Goal: Task Accomplishment & Management: Use online tool/utility

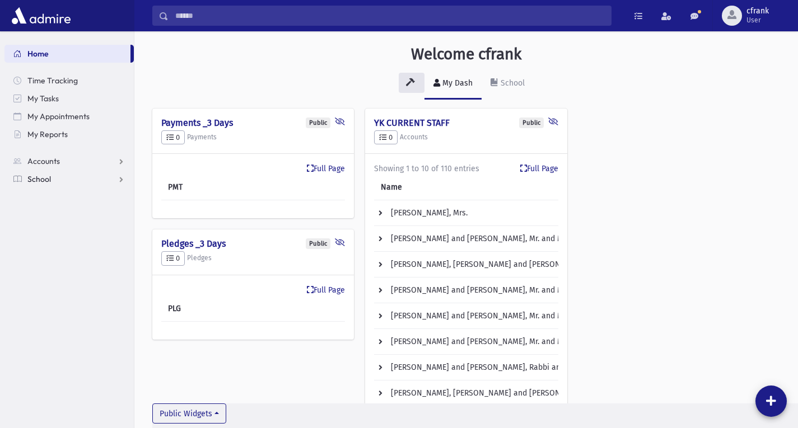
click at [43, 186] on link "School" at bounding box center [68, 179] width 129 height 18
click at [41, 162] on span "Accounts" at bounding box center [43, 161] width 32 height 10
click at [41, 216] on span "School" at bounding box center [39, 215] width 24 height 10
click at [39, 160] on span "Accounts" at bounding box center [43, 161] width 32 height 10
click at [66, 180] on span "Account List" at bounding box center [55, 179] width 43 height 10
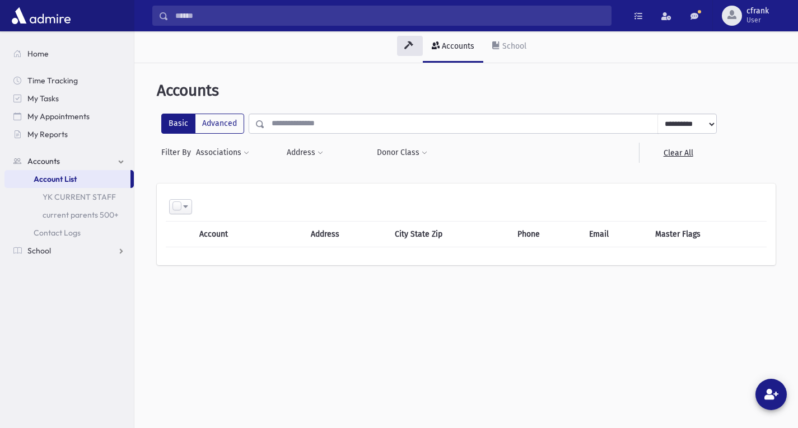
click at [406, 125] on input "text" at bounding box center [461, 124] width 393 height 20
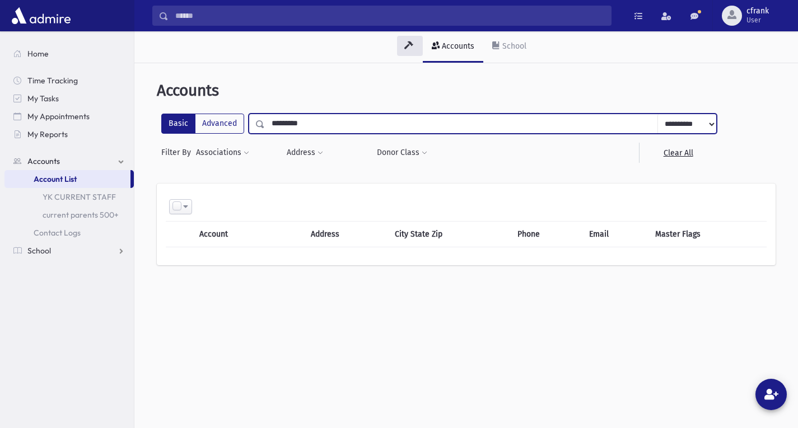
type input "*********"
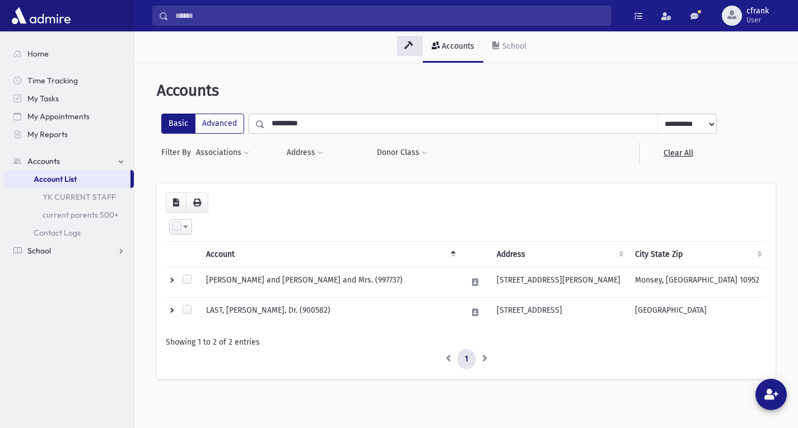
click at [44, 250] on span "School" at bounding box center [39, 251] width 24 height 10
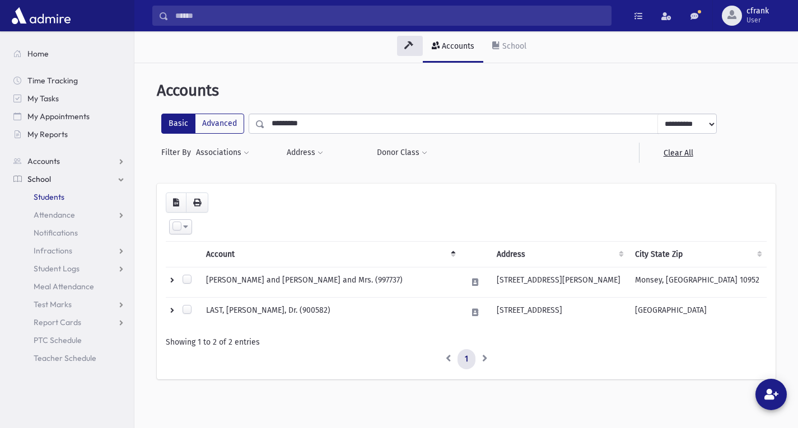
click at [49, 194] on span "Students" at bounding box center [49, 197] width 31 height 10
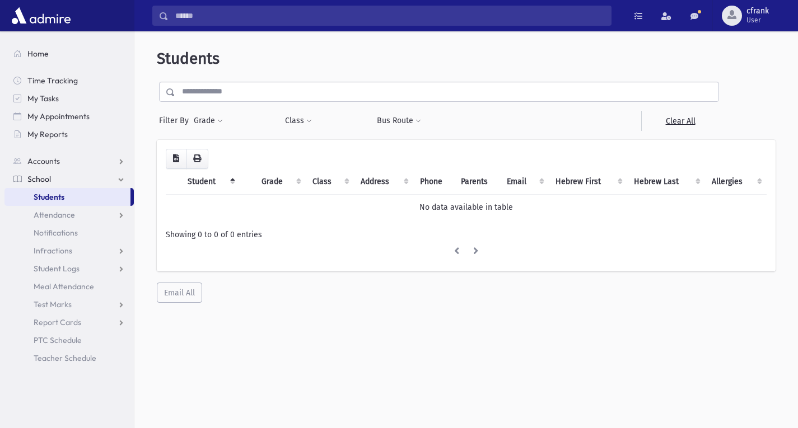
click at [290, 95] on input "text" at bounding box center [446, 92] width 543 height 20
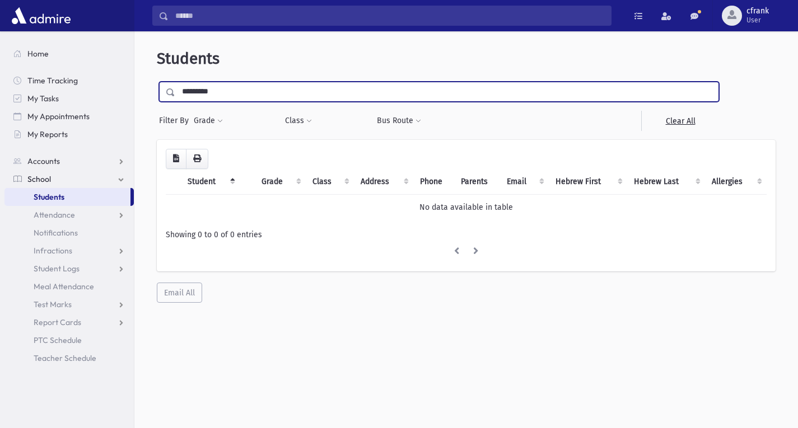
type input "*********"
click at [157, 82] on input "submit" at bounding box center [172, 89] width 31 height 15
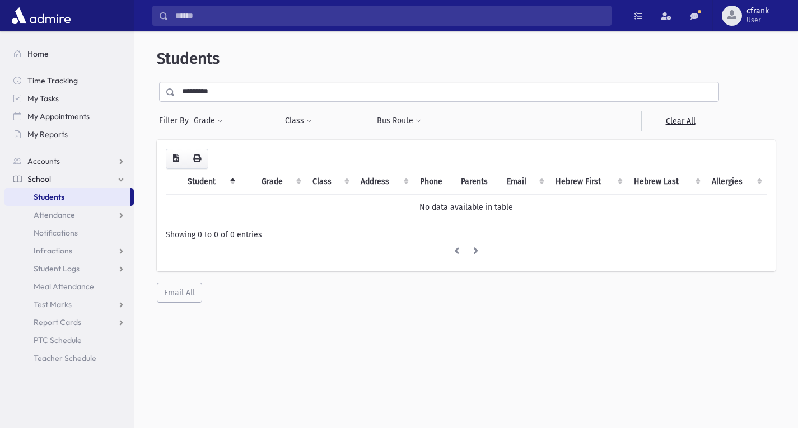
click at [48, 178] on span "School" at bounding box center [39, 179] width 24 height 10
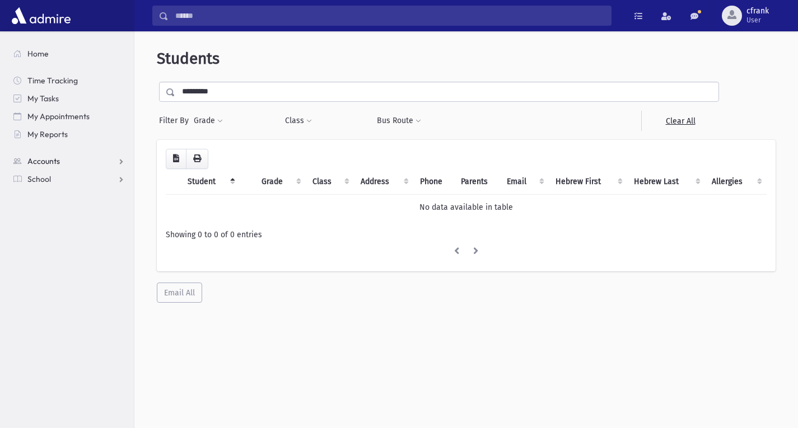
click at [44, 161] on span "Accounts" at bounding box center [43, 161] width 32 height 10
click at [37, 54] on span "Home" at bounding box center [37, 54] width 21 height 10
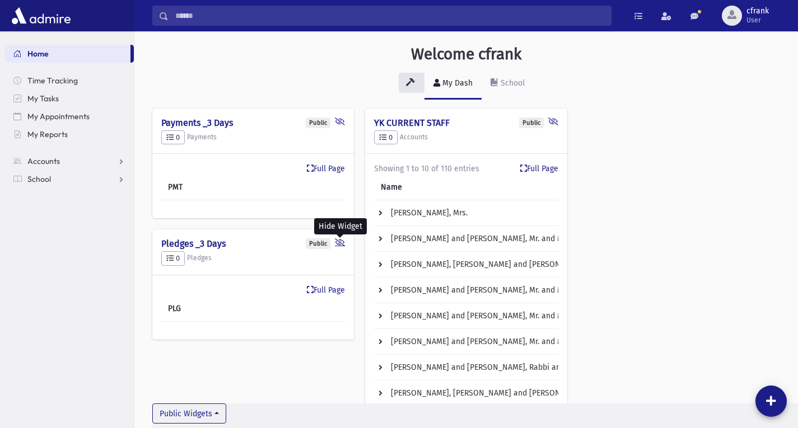
click at [339, 244] on icon at bounding box center [340, 244] width 10 height 11
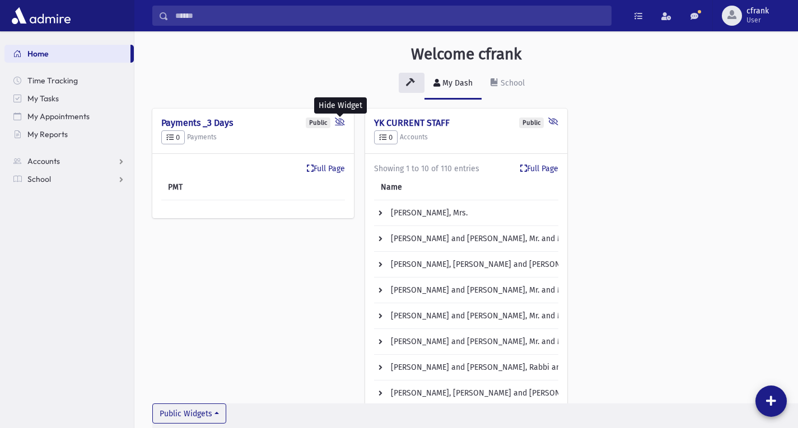
click at [337, 122] on icon at bounding box center [340, 123] width 10 height 11
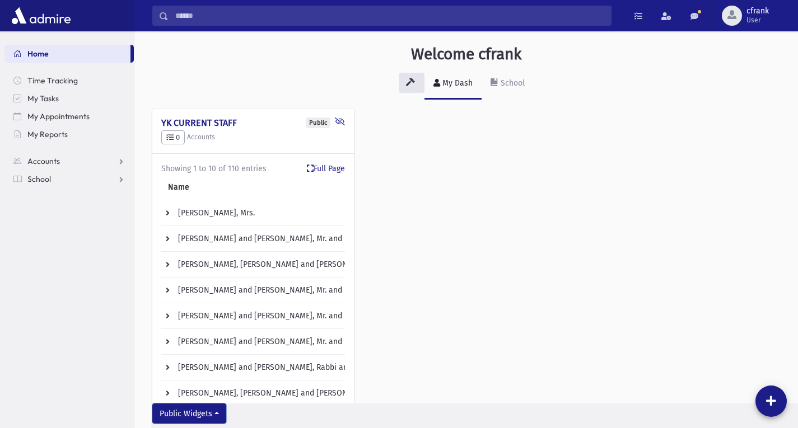
click at [218, 415] on button "Public Widgets" at bounding box center [189, 414] width 74 height 20
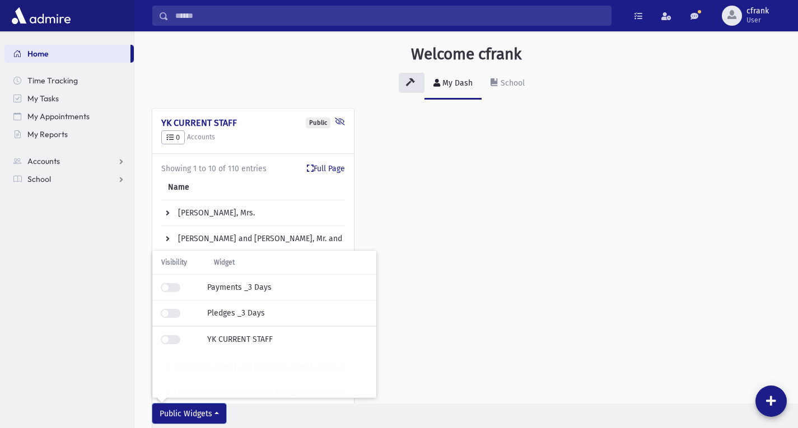
scroll to position [1, 0]
click at [119, 311] on section "Home Time Tracking My Tasks My Appointments My Reports Accounts Accounts Accoun…" at bounding box center [67, 229] width 134 height 397
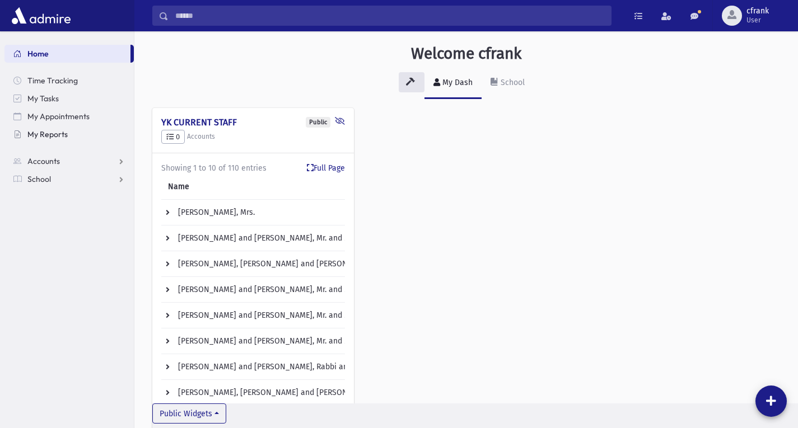
click at [62, 133] on span "My Reports" at bounding box center [47, 134] width 40 height 10
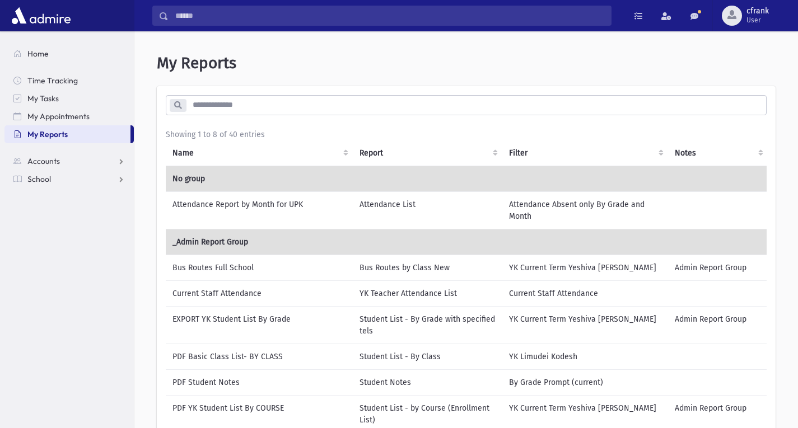
click at [270, 357] on td "PDF Basic Class List- BY CLASS" at bounding box center [259, 357] width 187 height 26
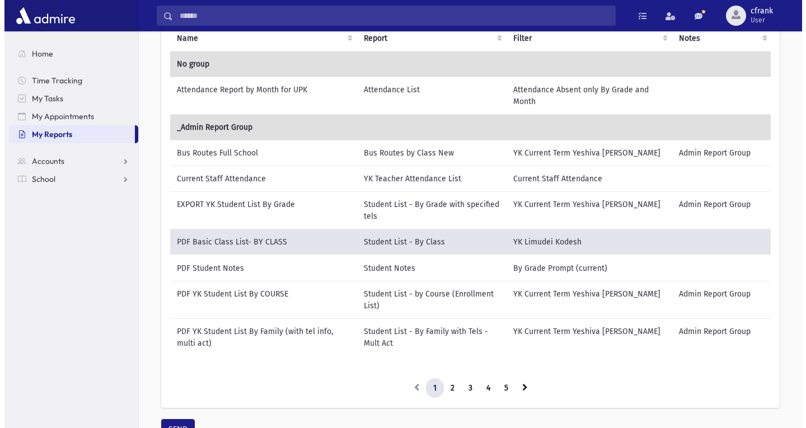
scroll to position [168, 0]
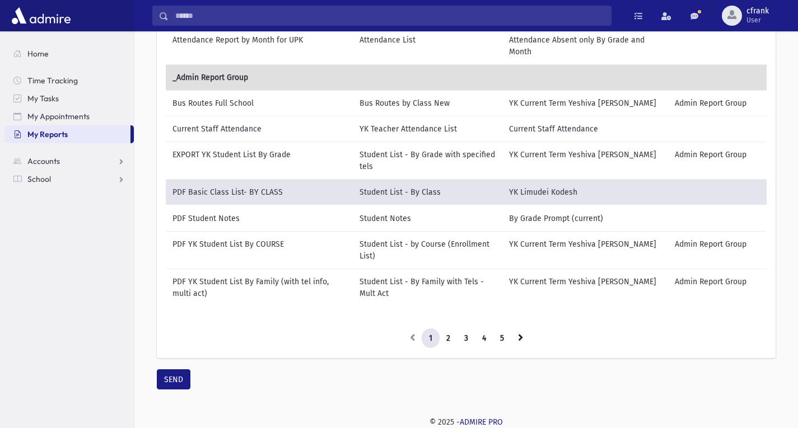
click at [290, 152] on td "EXPORT YK Student List By Grade" at bounding box center [259, 161] width 187 height 38
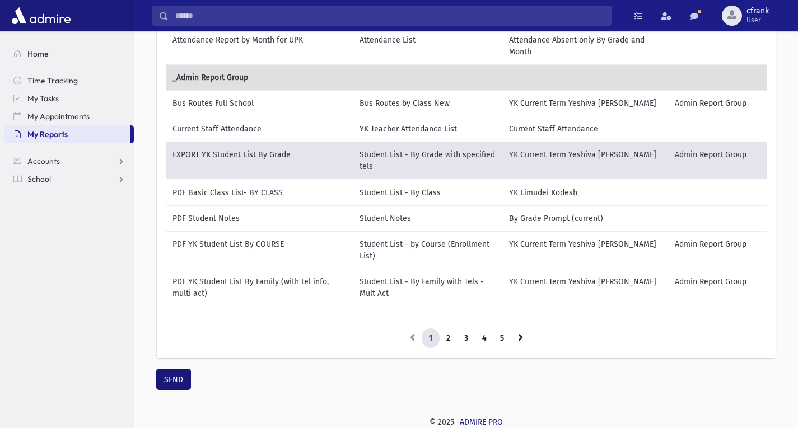
click at [179, 384] on button "SEND" at bounding box center [174, 380] width 34 height 20
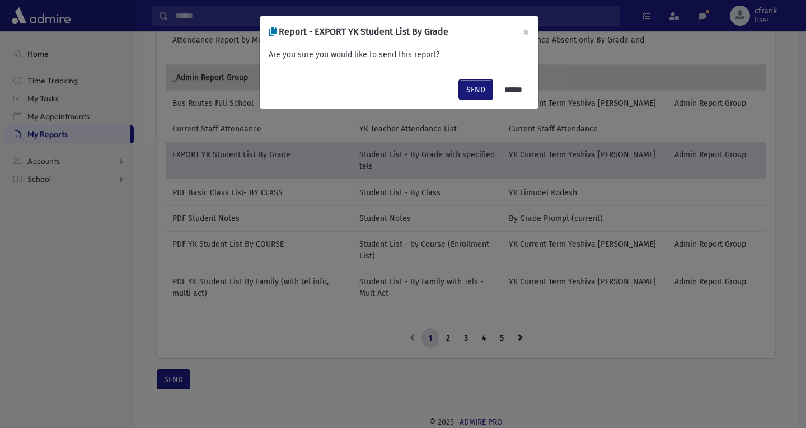
click at [462, 95] on button "SEND" at bounding box center [476, 90] width 34 height 20
